Goal: Navigation & Orientation: Find specific page/section

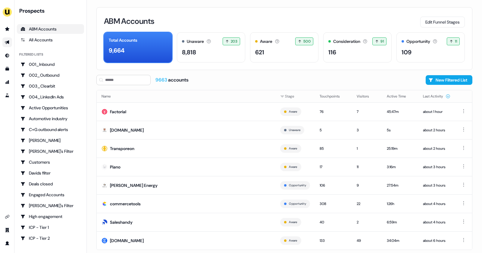
click at [10, 43] on link "Go to outbound experience" at bounding box center [7, 42] width 10 height 10
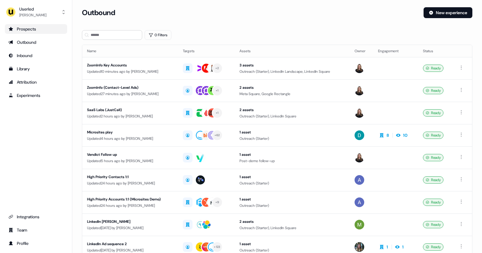
click at [20, 31] on div "Prospects" at bounding box center [35, 29] width 55 height 6
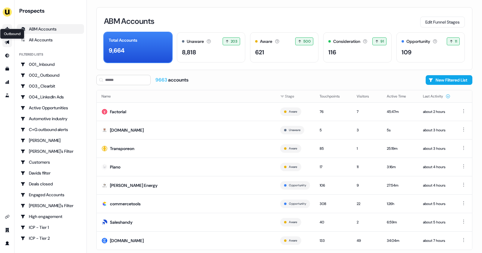
click at [8, 43] on icon "Go to outbound experience" at bounding box center [7, 42] width 5 height 5
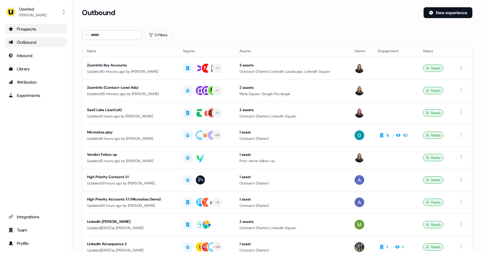
click at [11, 27] on icon "Go to prospects" at bounding box center [11, 29] width 4 height 4
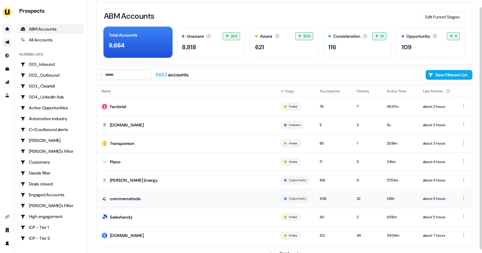
scroll to position [7, 0]
